Goal: Task Accomplishment & Management: Manage account settings

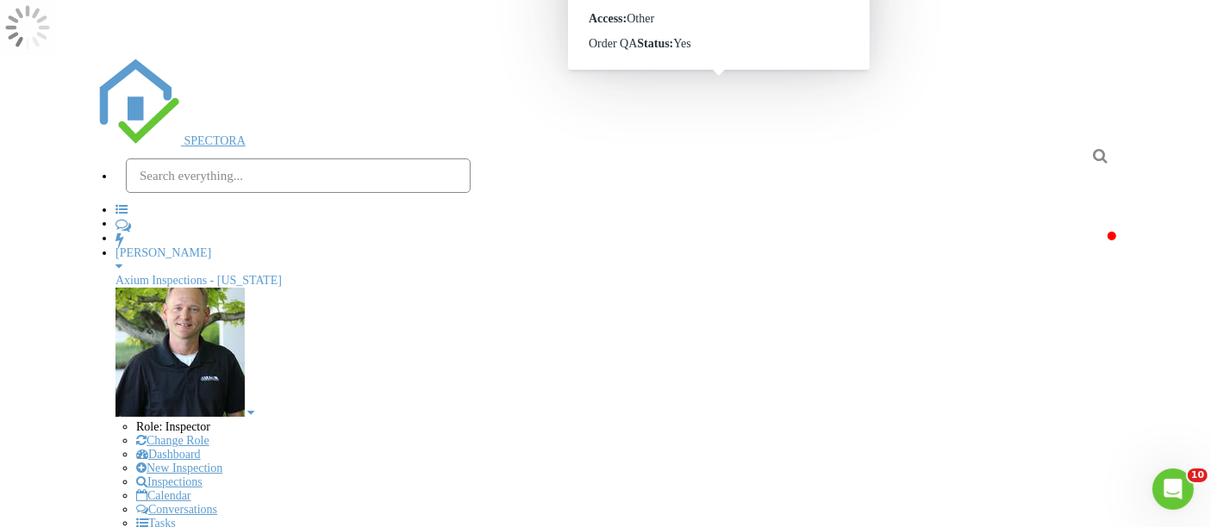
drag, startPoint x: 724, startPoint y: 312, endPoint x: 747, endPoint y: 346, distance: 40.9
